Goal: Information Seeking & Learning: Learn about a topic

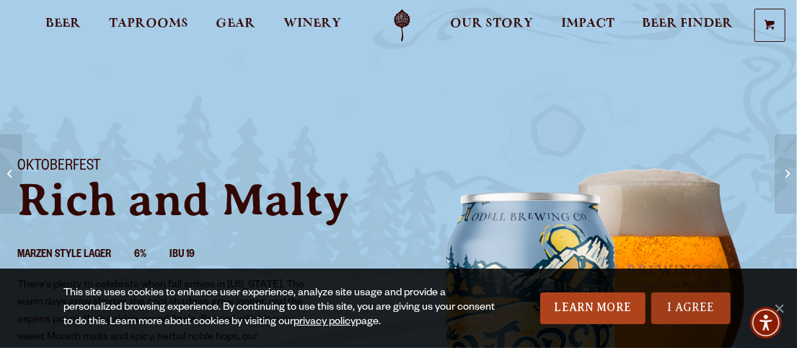
click at [696, 310] on link "I Agree" at bounding box center [691, 308] width 79 height 32
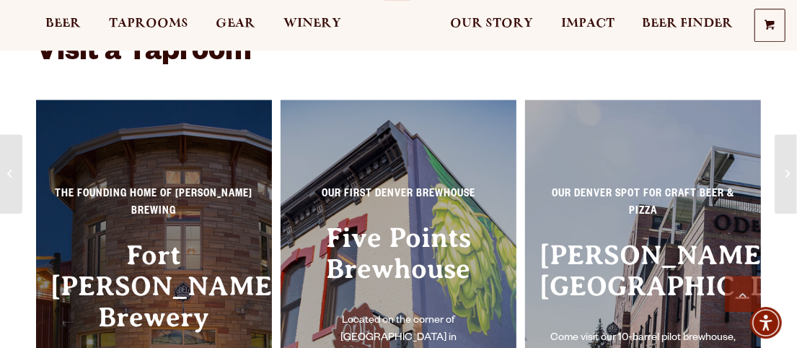
scroll to position [1197, 0]
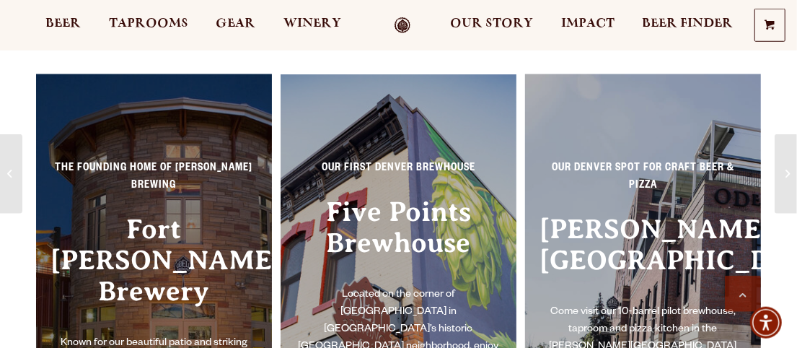
click at [113, 239] on h3 "Fort Collins Brewery" at bounding box center [154, 275] width 207 height 122
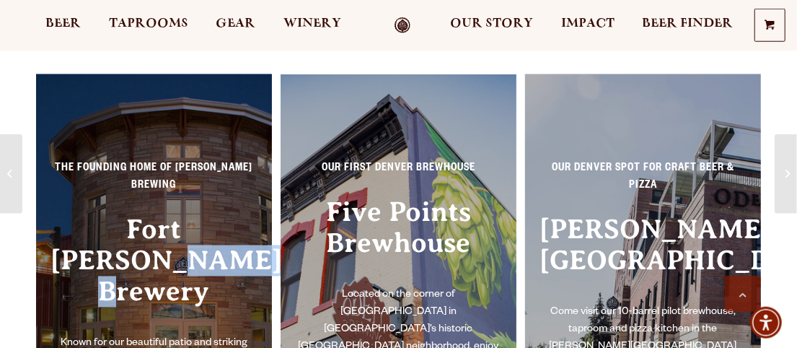
click at [113, 239] on h3 "Fort Collins Brewery" at bounding box center [154, 275] width 207 height 122
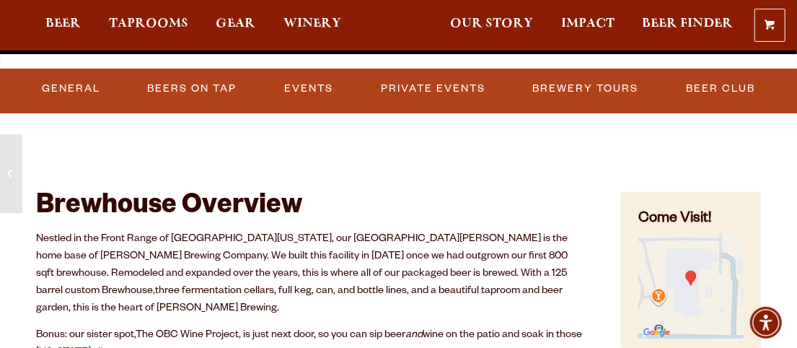
scroll to position [405, 0]
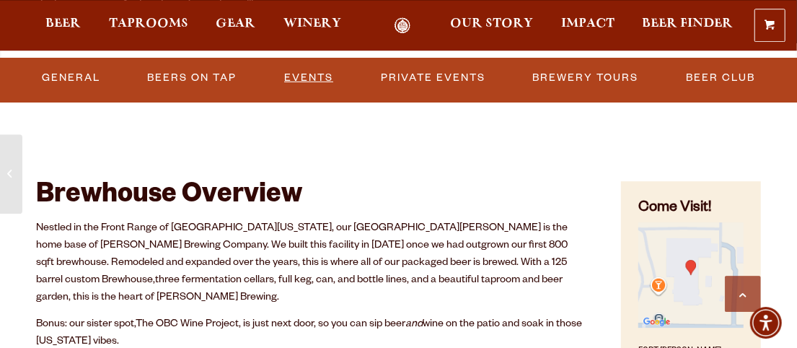
click at [302, 69] on link "Events" at bounding box center [308, 77] width 61 height 33
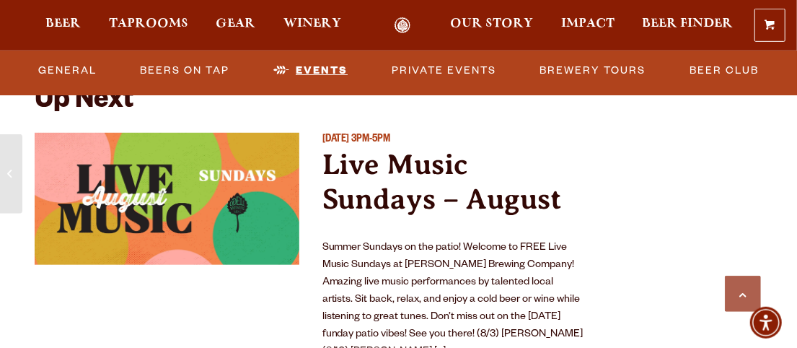
scroll to position [5343, 0]
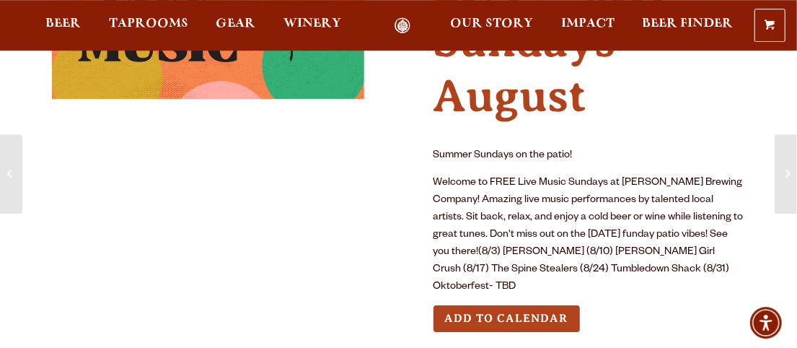
scroll to position [144, 0]
